Goal: Transaction & Acquisition: Obtain resource

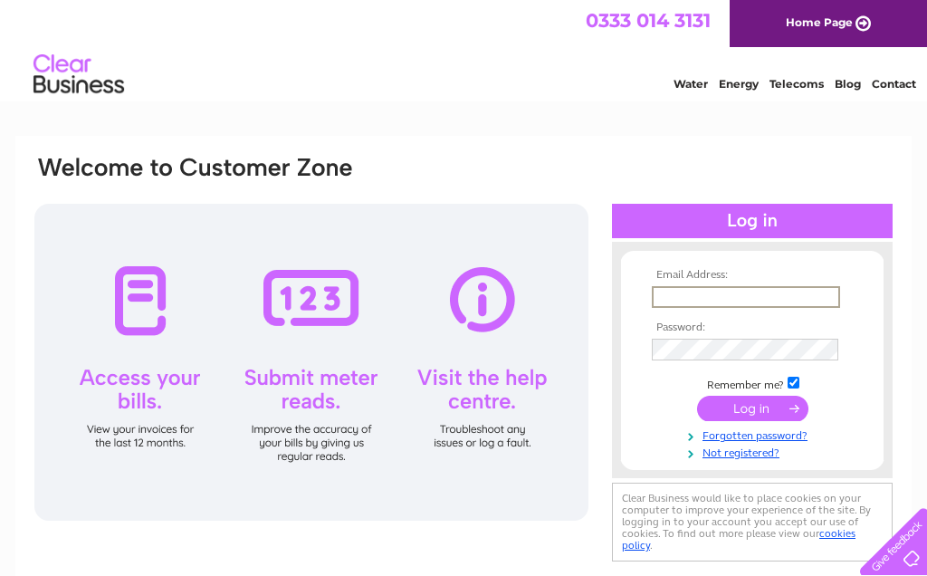
type input "michaelwaikai@aol.com"
click at [752, 409] on input "submit" at bounding box center [752, 408] width 111 height 25
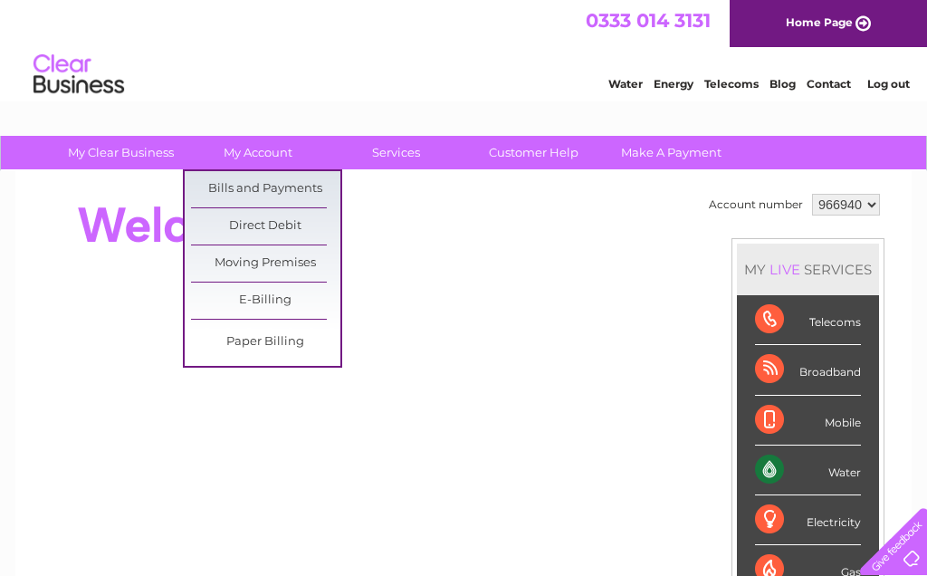
click at [225, 187] on link "Bills and Payments" at bounding box center [265, 189] width 149 height 36
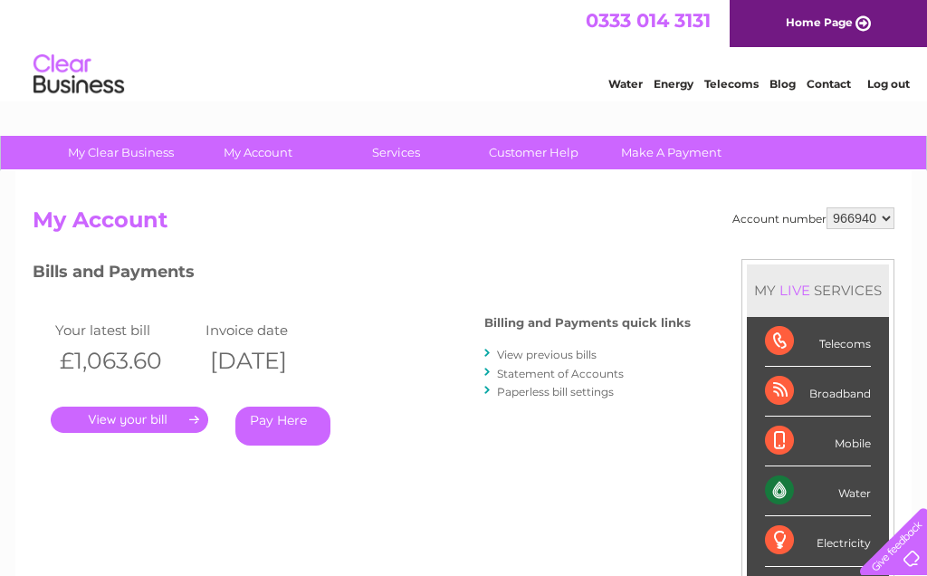
click at [141, 421] on link "." at bounding box center [130, 420] width 158 height 26
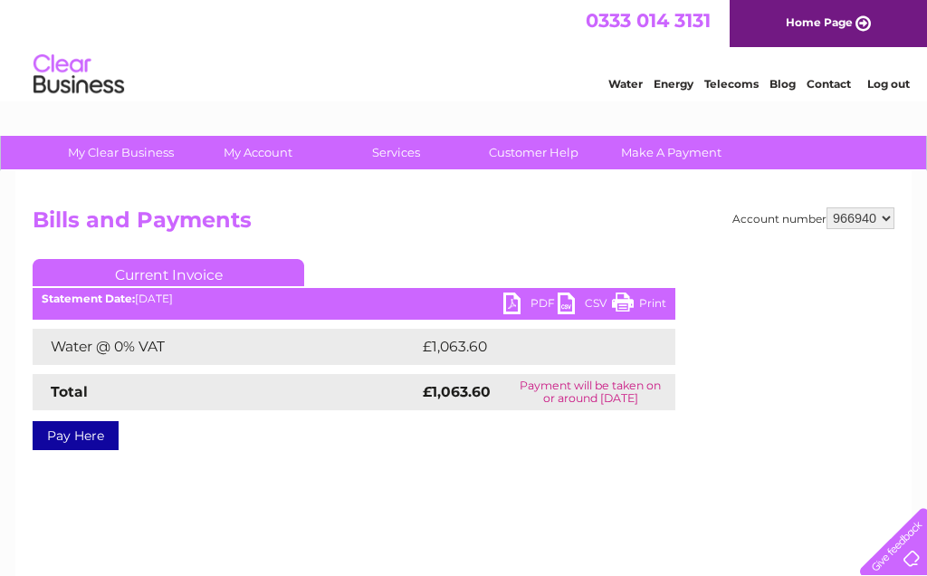
click at [524, 305] on link "PDF" at bounding box center [530, 305] width 54 height 26
click at [520, 310] on link "PDF" at bounding box center [530, 305] width 54 height 26
